Goal: Answer question/provide support

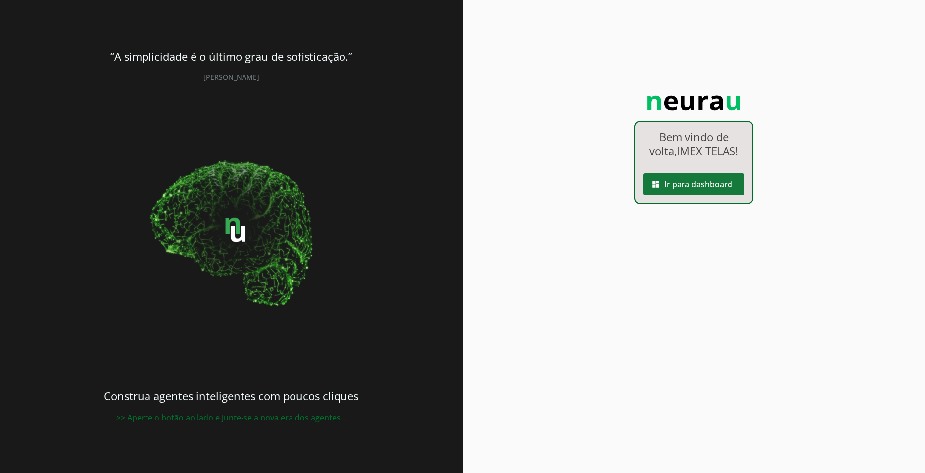
click at [691, 192] on span at bounding box center [693, 184] width 101 height 24
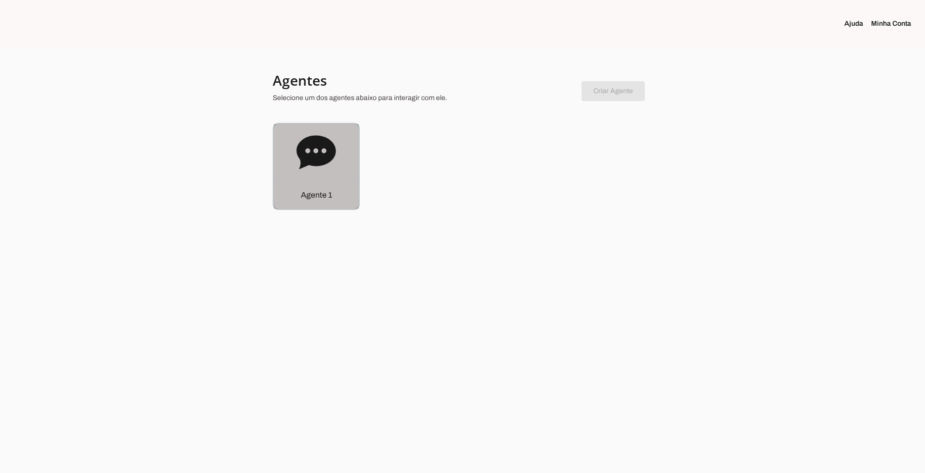
click at [317, 153] on icon at bounding box center [315, 152] width 39 height 34
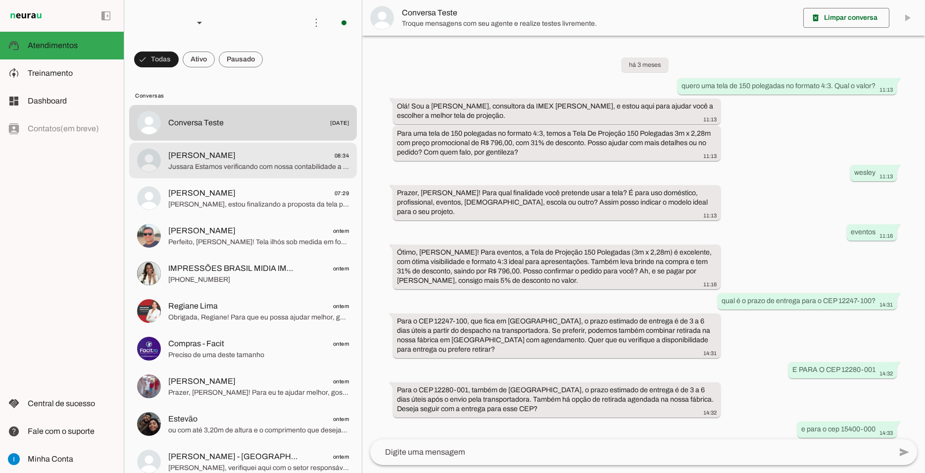
scroll to position [451, 0]
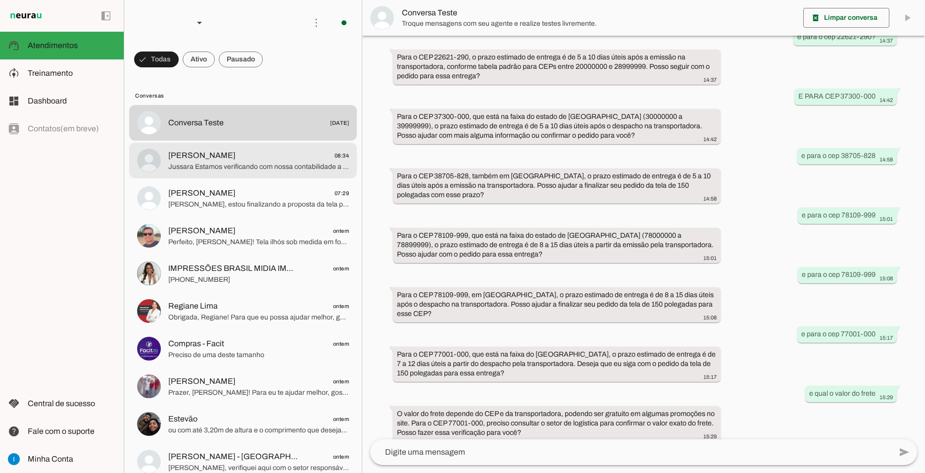
click at [210, 162] on span "Jussara Estamos verificando com nossa contabilidade a forma correta de proceder…" at bounding box center [258, 167] width 181 height 10
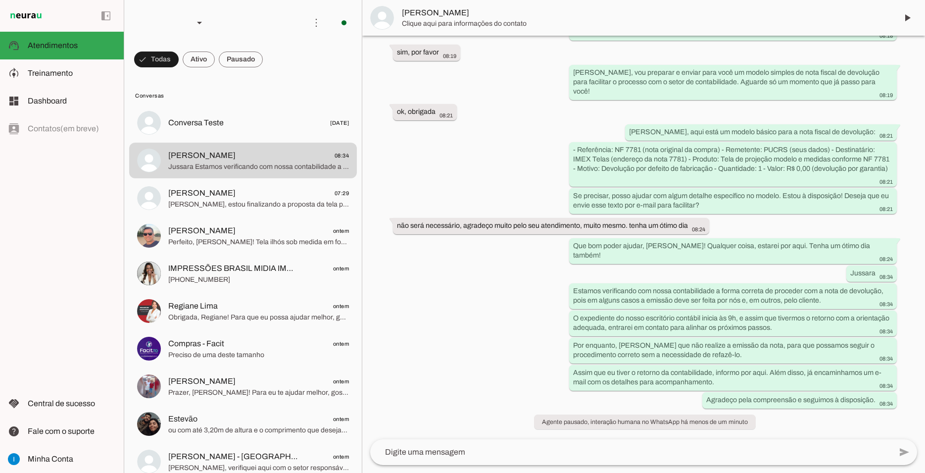
scroll to position [2448, 0]
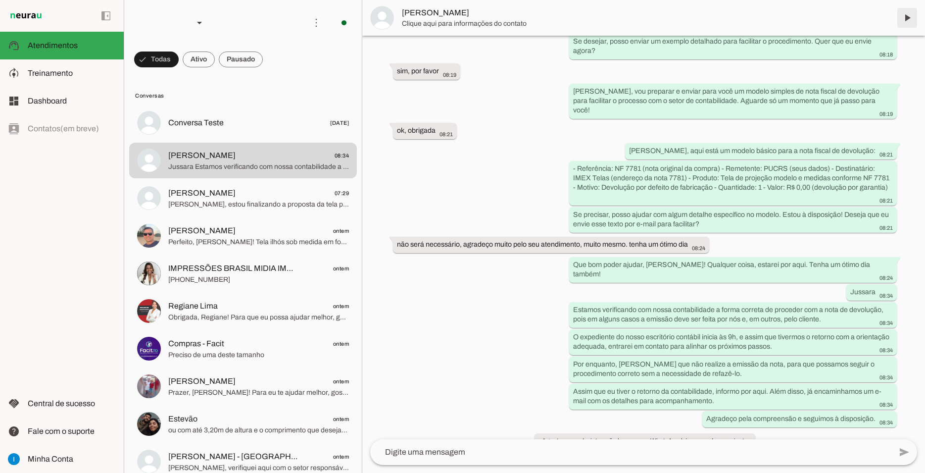
click at [904, 18] on span at bounding box center [907, 18] width 24 height 24
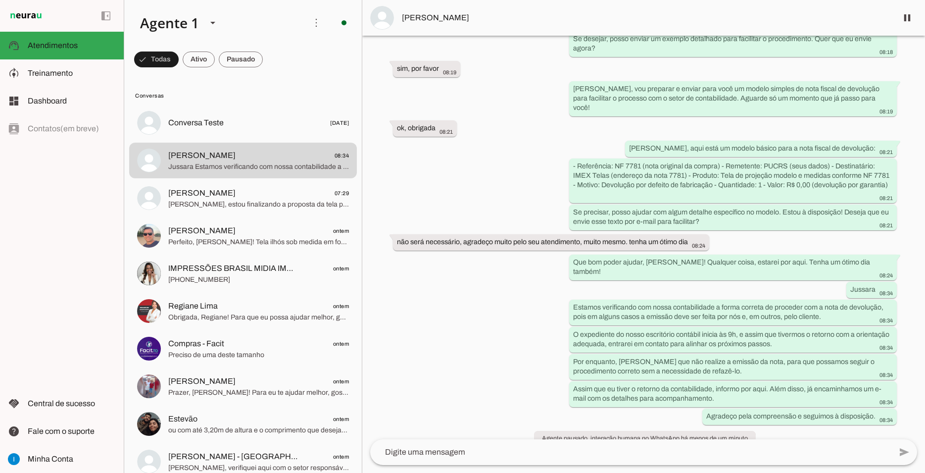
scroll to position [2468, 0]
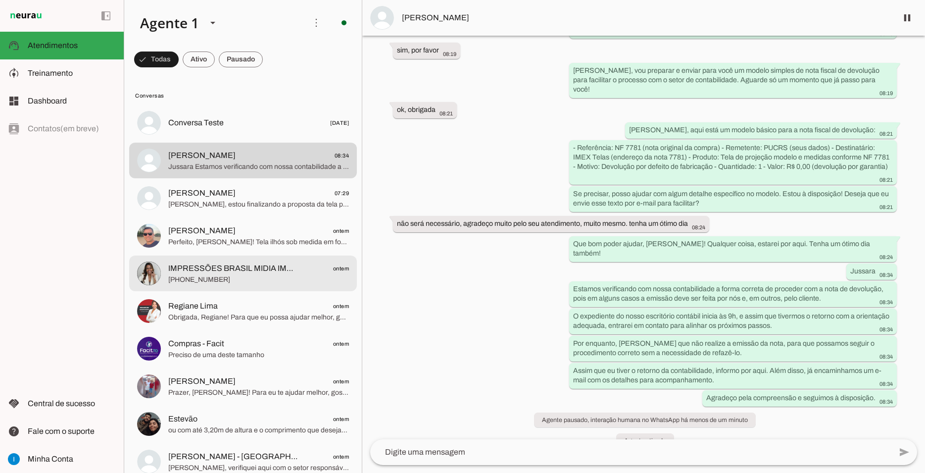
click at [220, 263] on span "IMPRESSÕES BRASIL MIDIA IMPRESSA E GRÁFICA" at bounding box center [233, 268] width 130 height 12
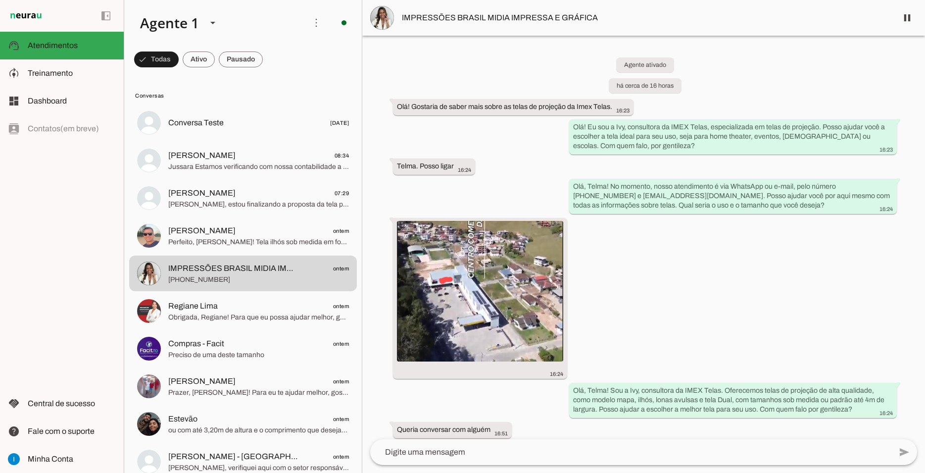
click at [489, 19] on span "IMPRESSÕES BRASIL MIDIA IMPRESSA E GRÁFICA" at bounding box center [646, 18] width 488 height 12
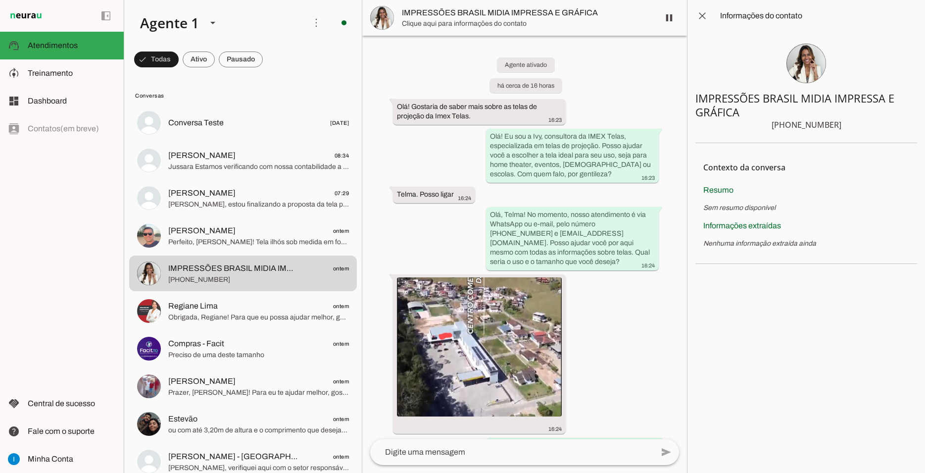
click at [489, 19] on span "Clique aqui para informações do contato" at bounding box center [526, 24] width 249 height 10
click at [707, 17] on span at bounding box center [702, 16] width 24 height 24
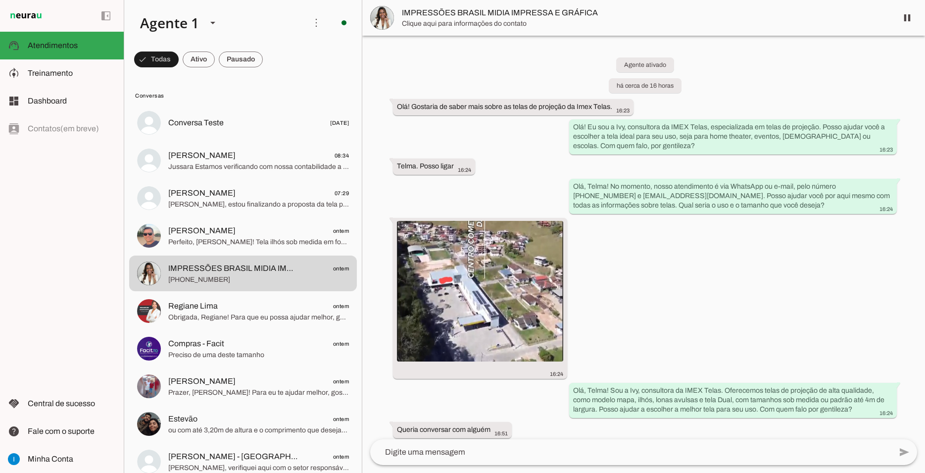
scroll to position [177, 0]
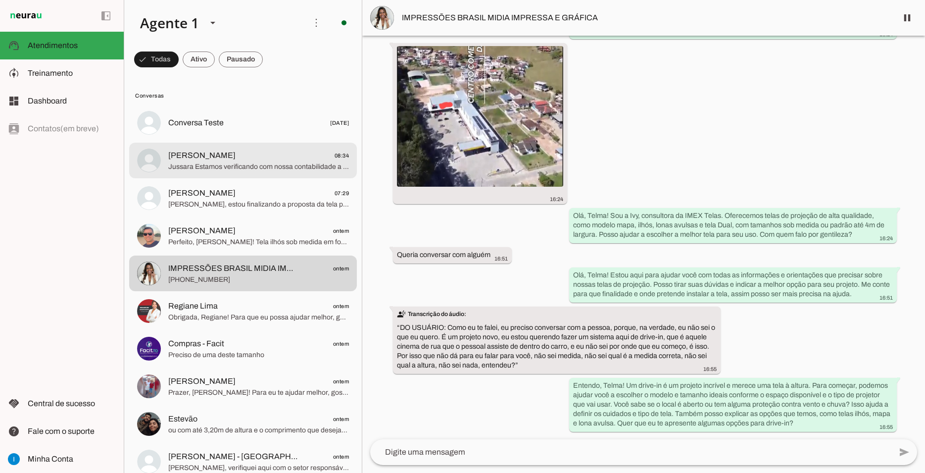
click at [192, 149] on span "[PERSON_NAME]" at bounding box center [201, 155] width 67 height 12
